Goal: Information Seeking & Learning: Learn about a topic

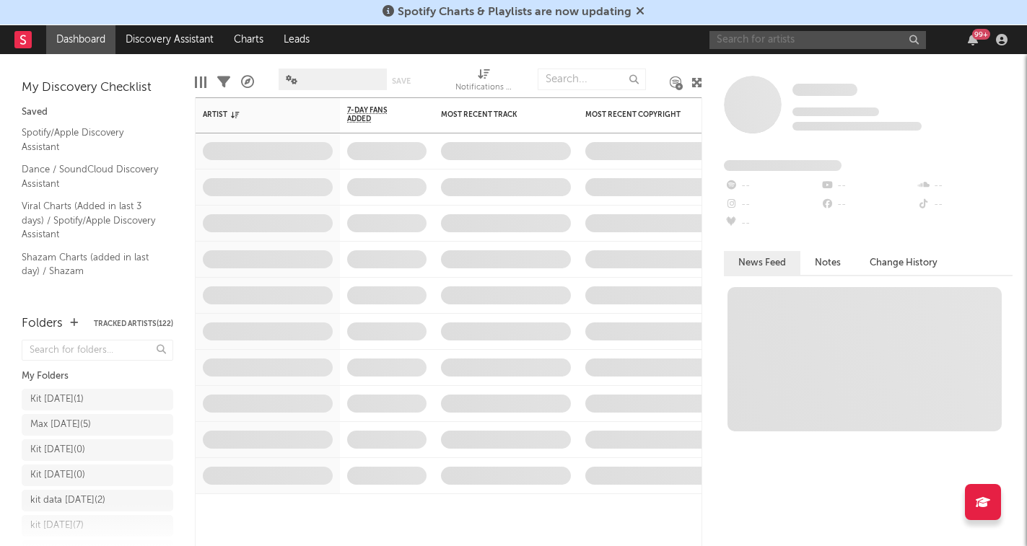
click at [828, 44] on input "text" at bounding box center [817, 40] width 216 height 18
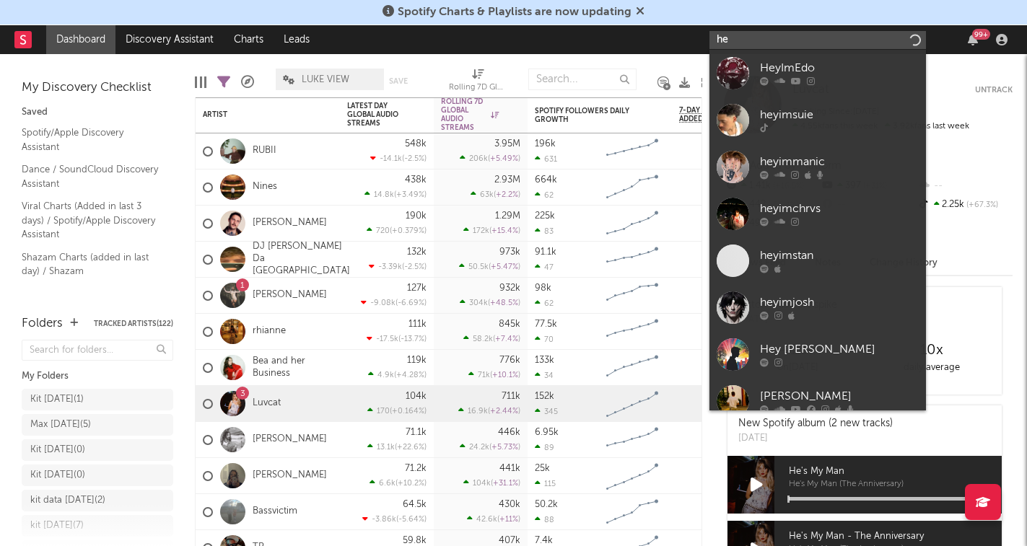
type input "h"
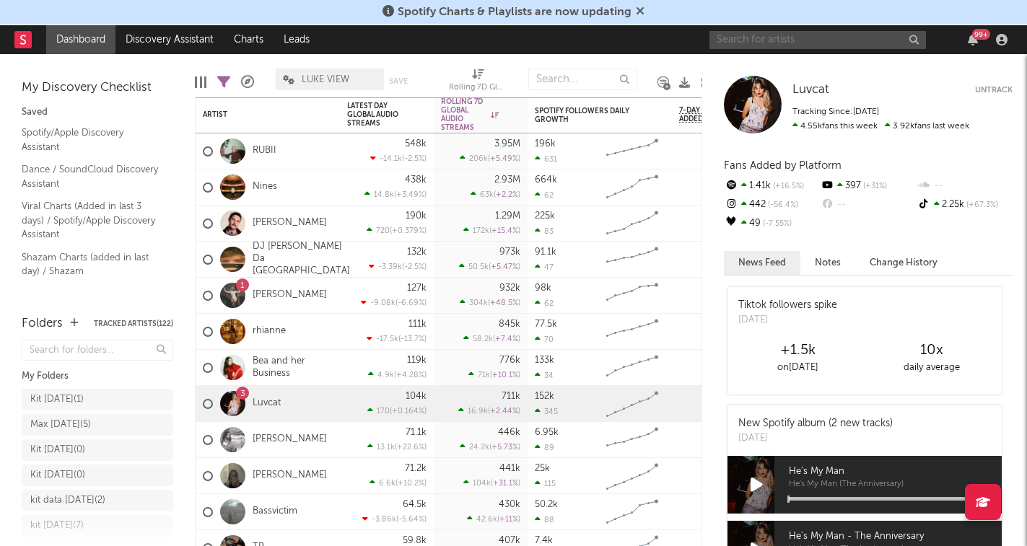
paste input "[URL][DOMAIN_NAME]"
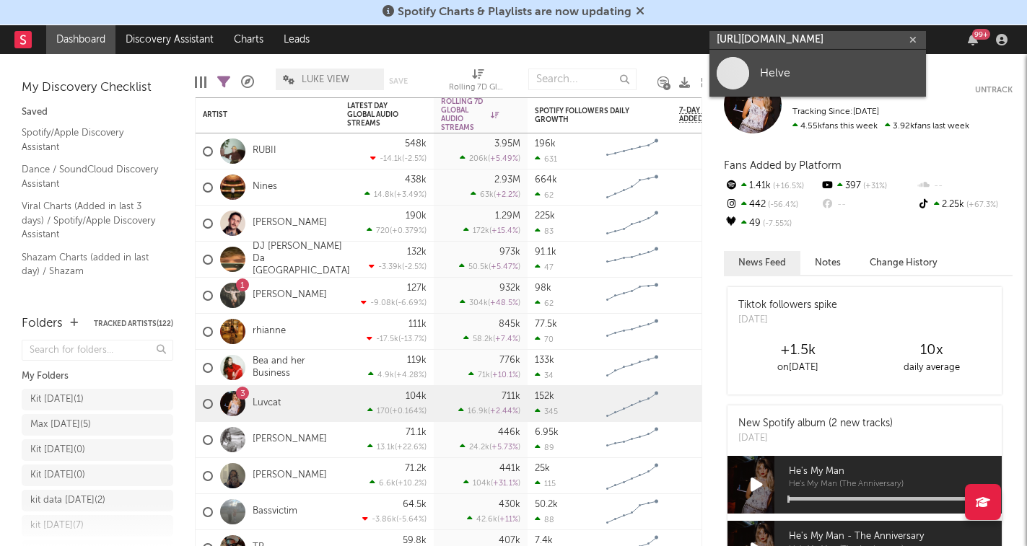
type input "[URL][DOMAIN_NAME]"
click at [853, 71] on div "Helve" at bounding box center [839, 72] width 159 height 17
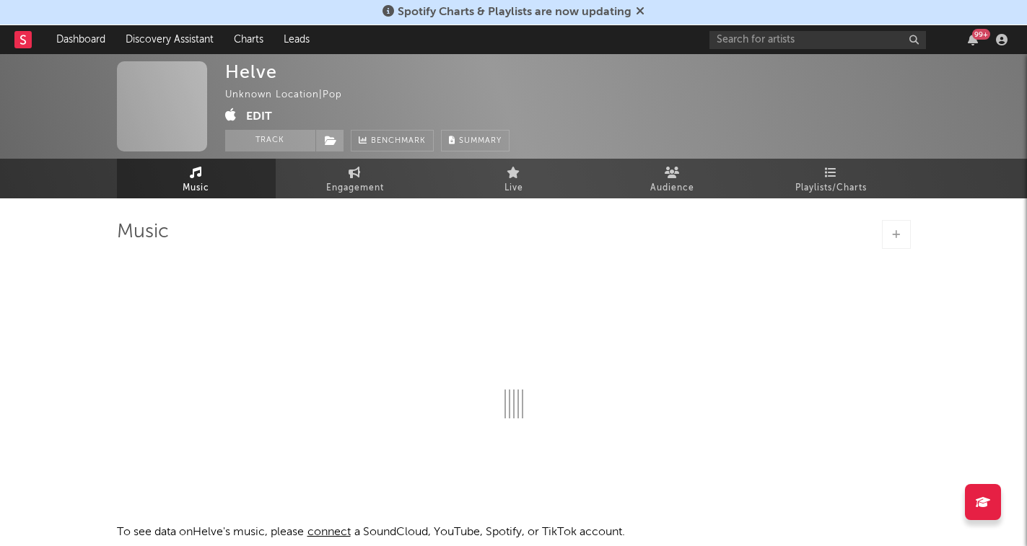
select select "1w"
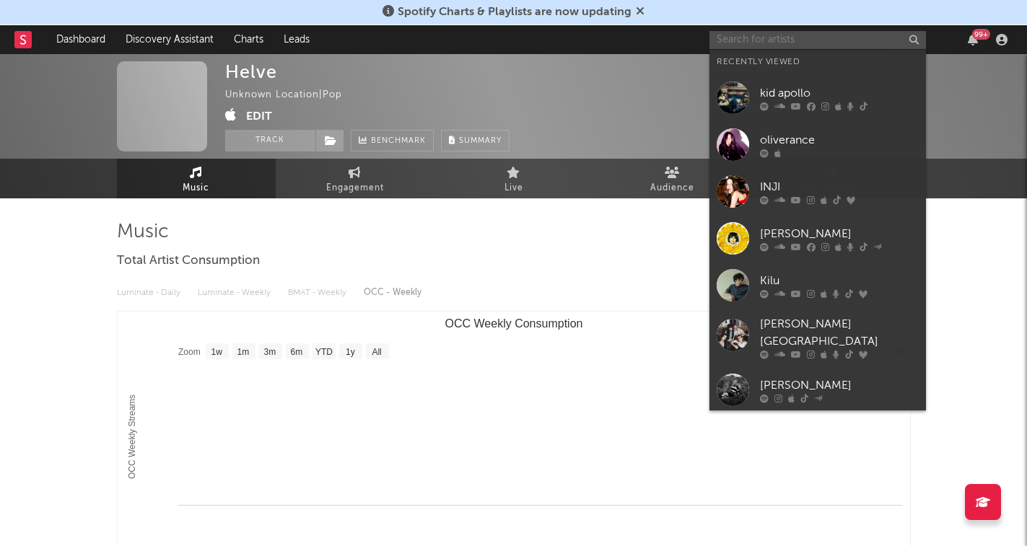
click at [830, 36] on input "text" at bounding box center [817, 40] width 216 height 18
paste input "[URL][DOMAIN_NAME]"
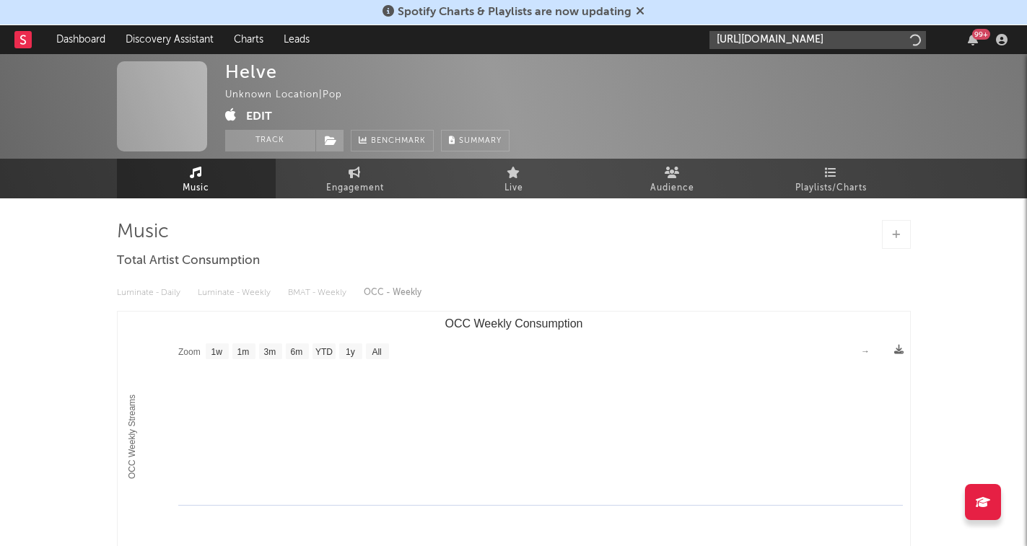
type input "[URL][DOMAIN_NAME]"
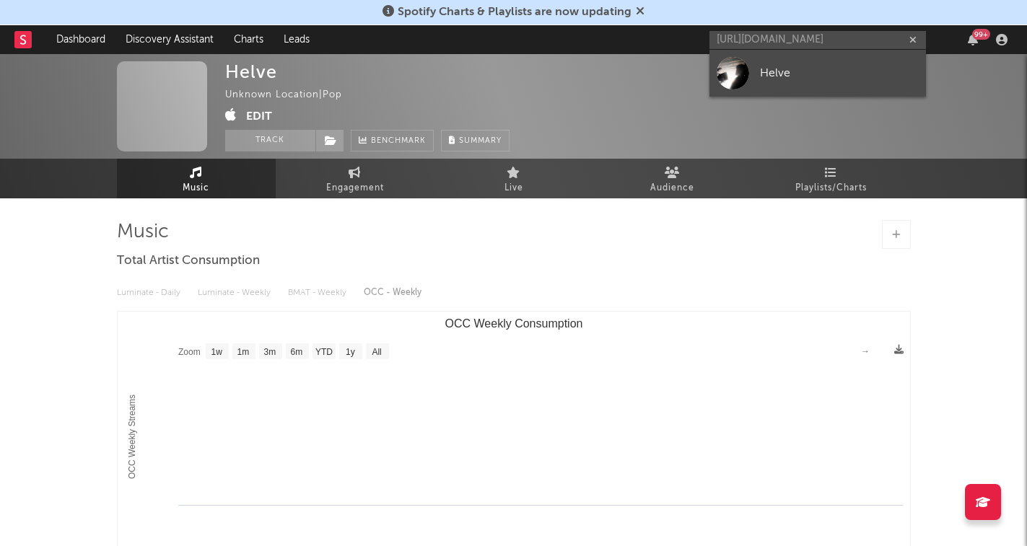
click at [820, 77] on div "Helve" at bounding box center [839, 72] width 159 height 17
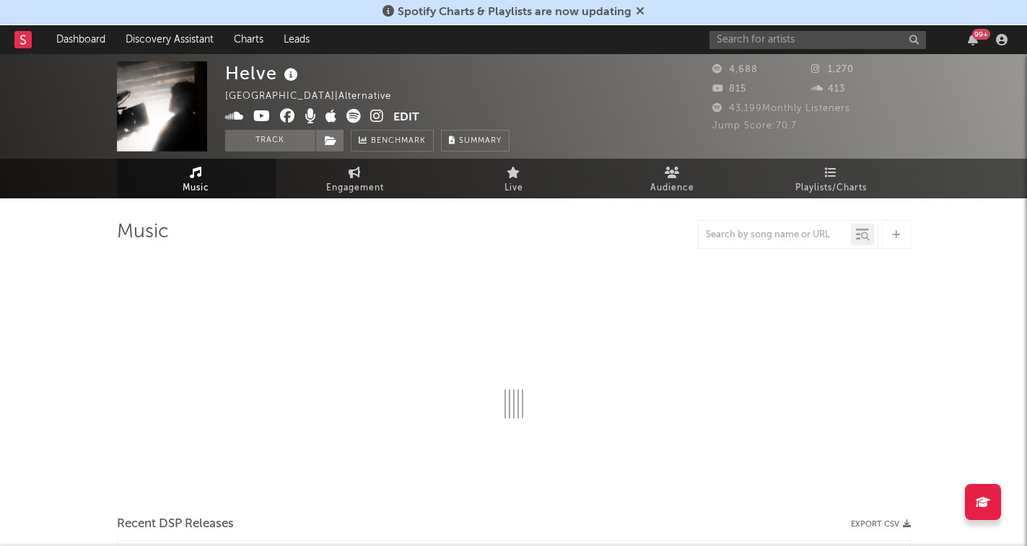
select select "6m"
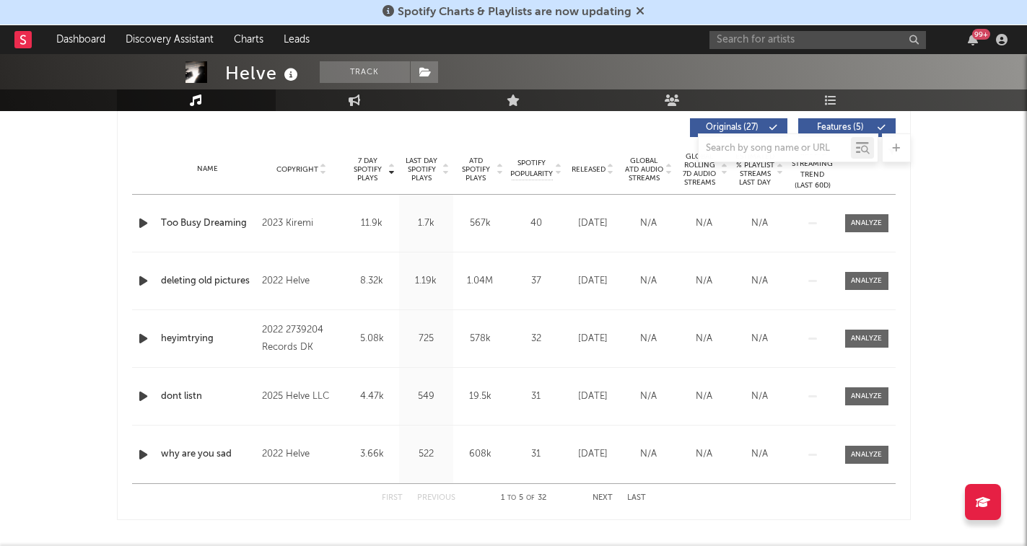
scroll to position [554, 0]
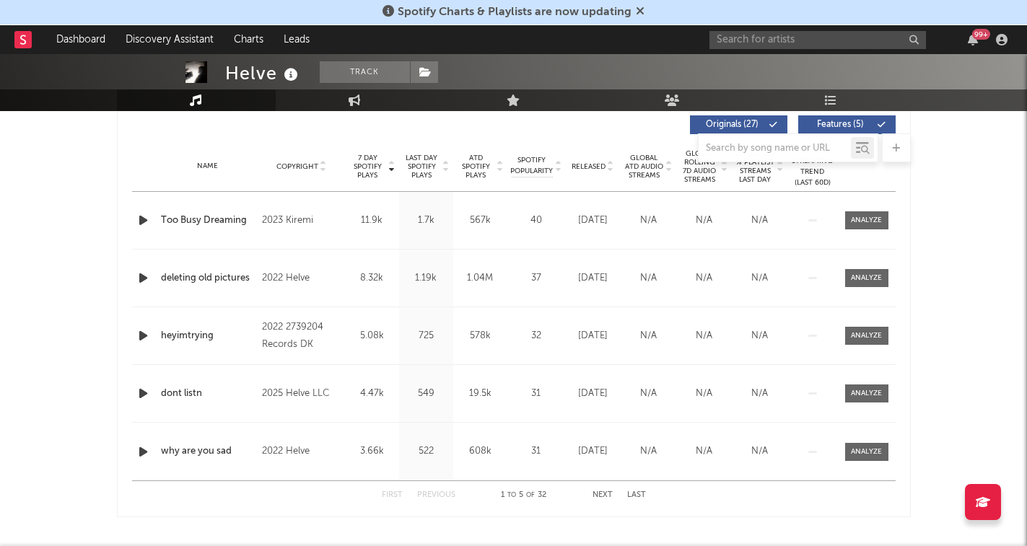
click at [389, 165] on icon at bounding box center [391, 164] width 7 height 6
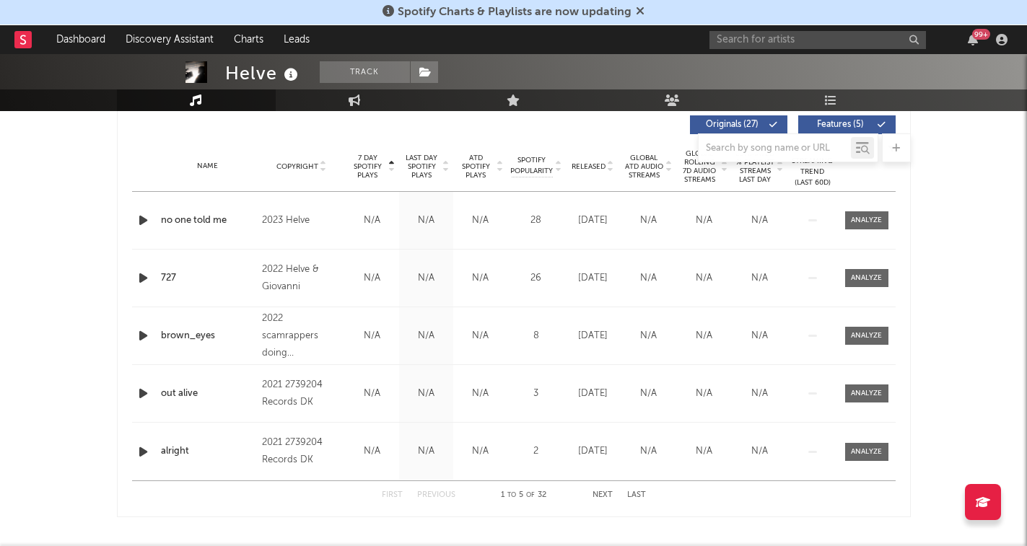
click at [389, 167] on icon at bounding box center [391, 170] width 7 height 6
